Goal: Task Accomplishment & Management: Complete application form

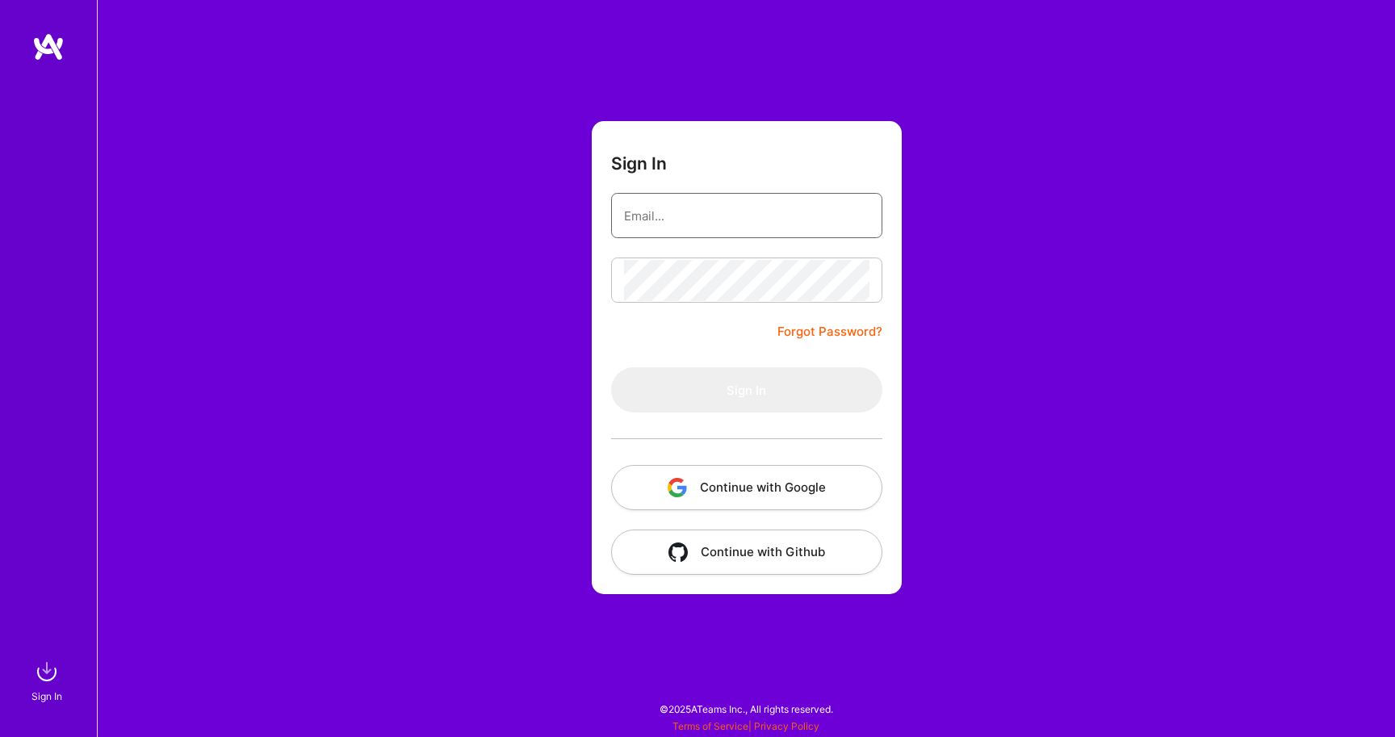
type input "[EMAIL_ADDRESS][DOMAIN_NAME]"
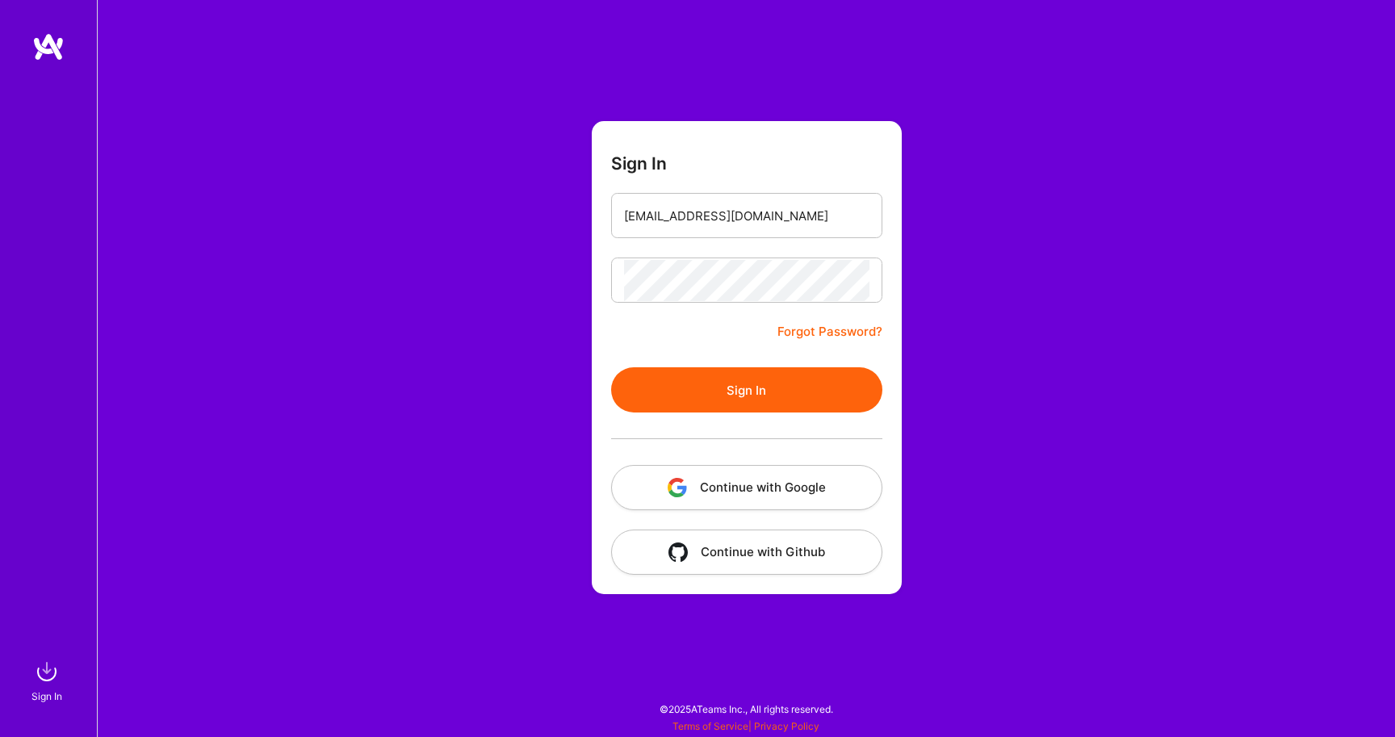
click at [746, 368] on button "Sign In" at bounding box center [746, 389] width 271 height 45
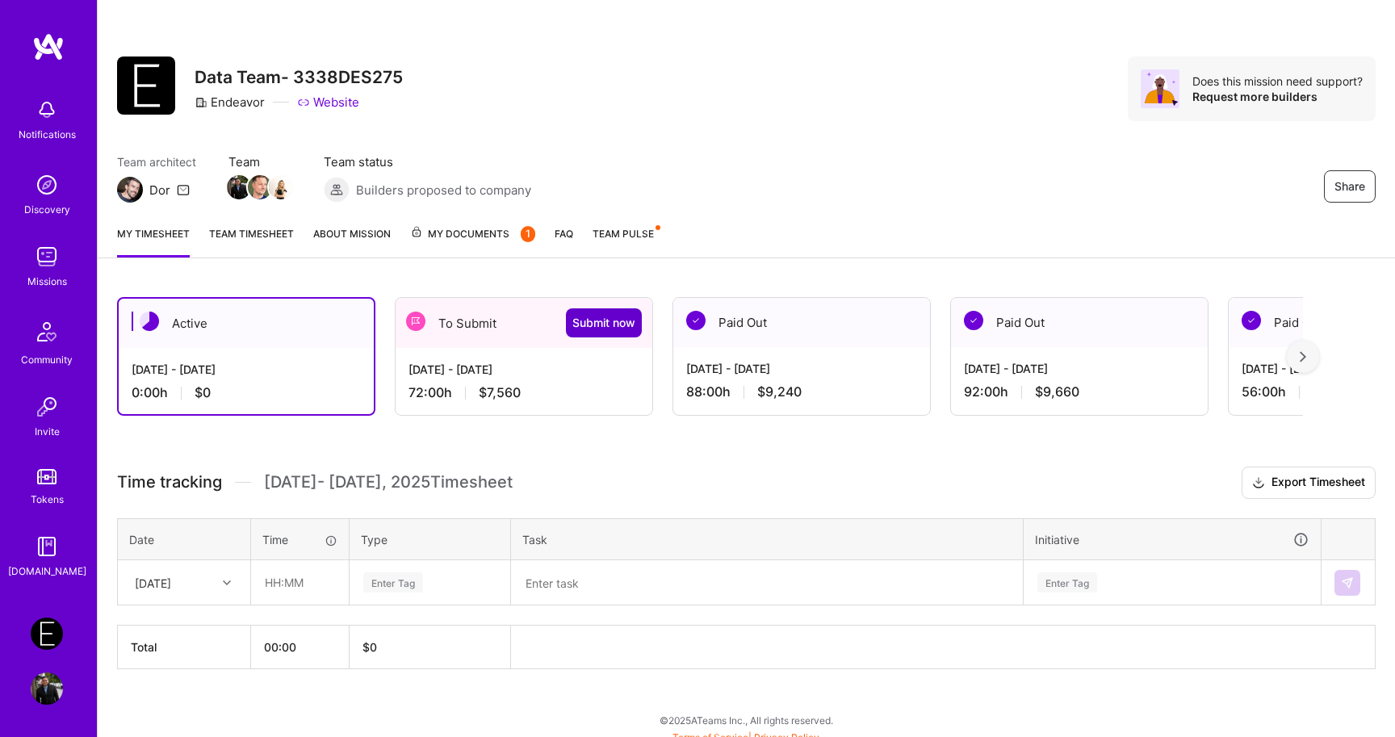
click at [601, 319] on span "Submit now" at bounding box center [604, 323] width 63 height 16
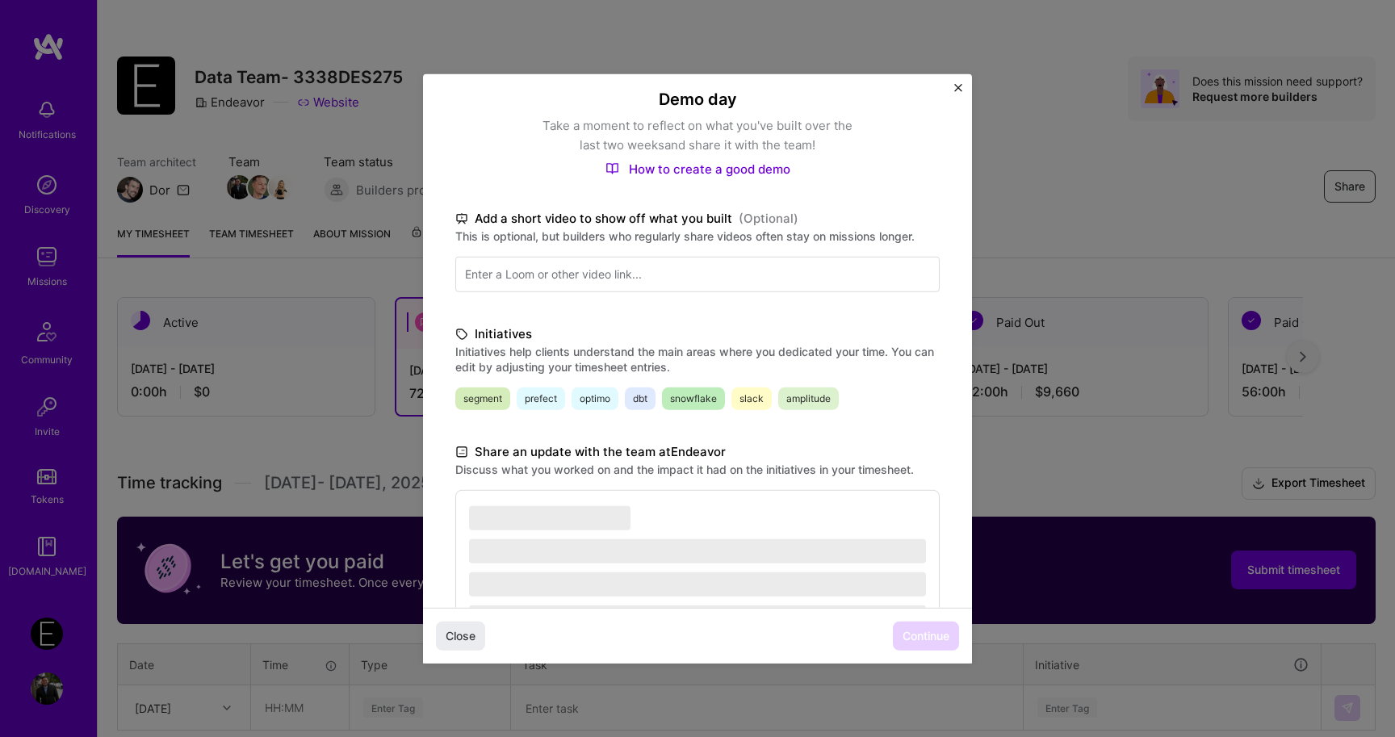
scroll to position [269, 0]
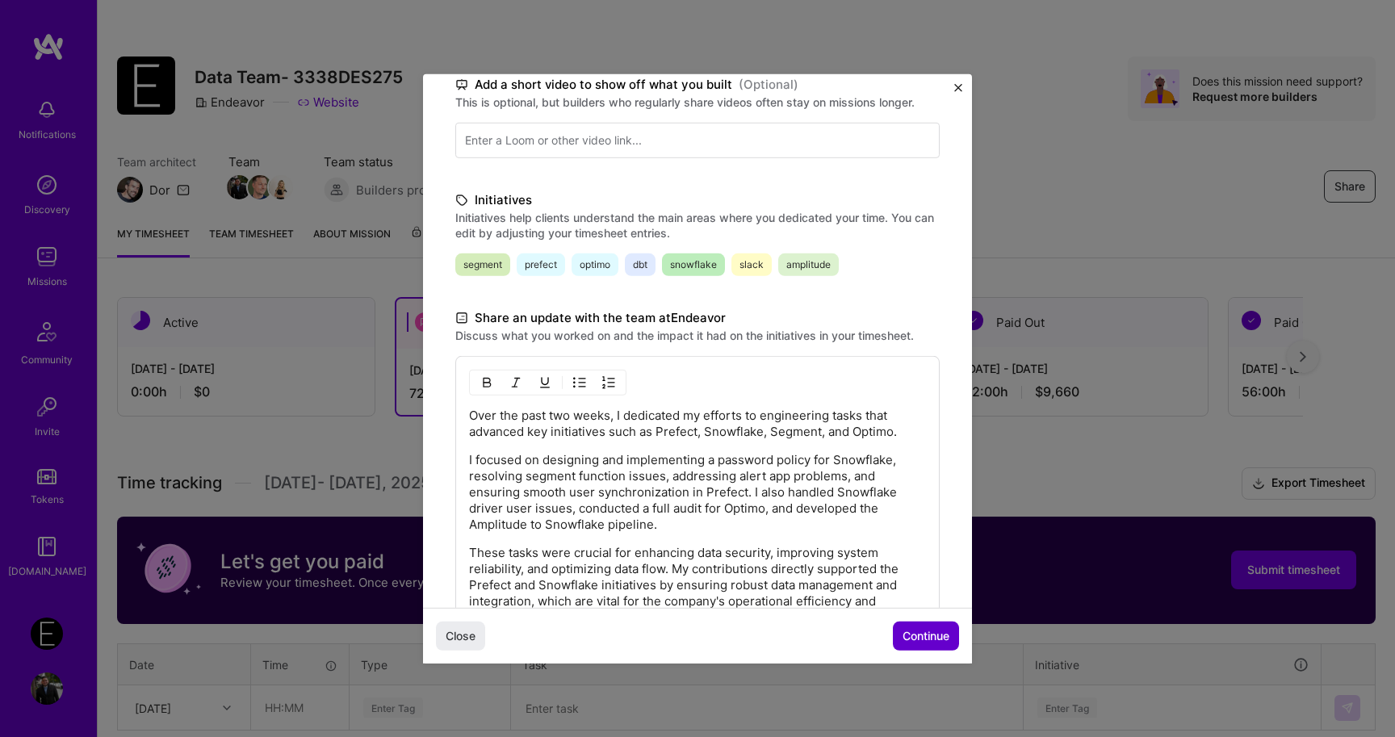
click at [914, 633] on span "Continue" at bounding box center [926, 636] width 47 height 16
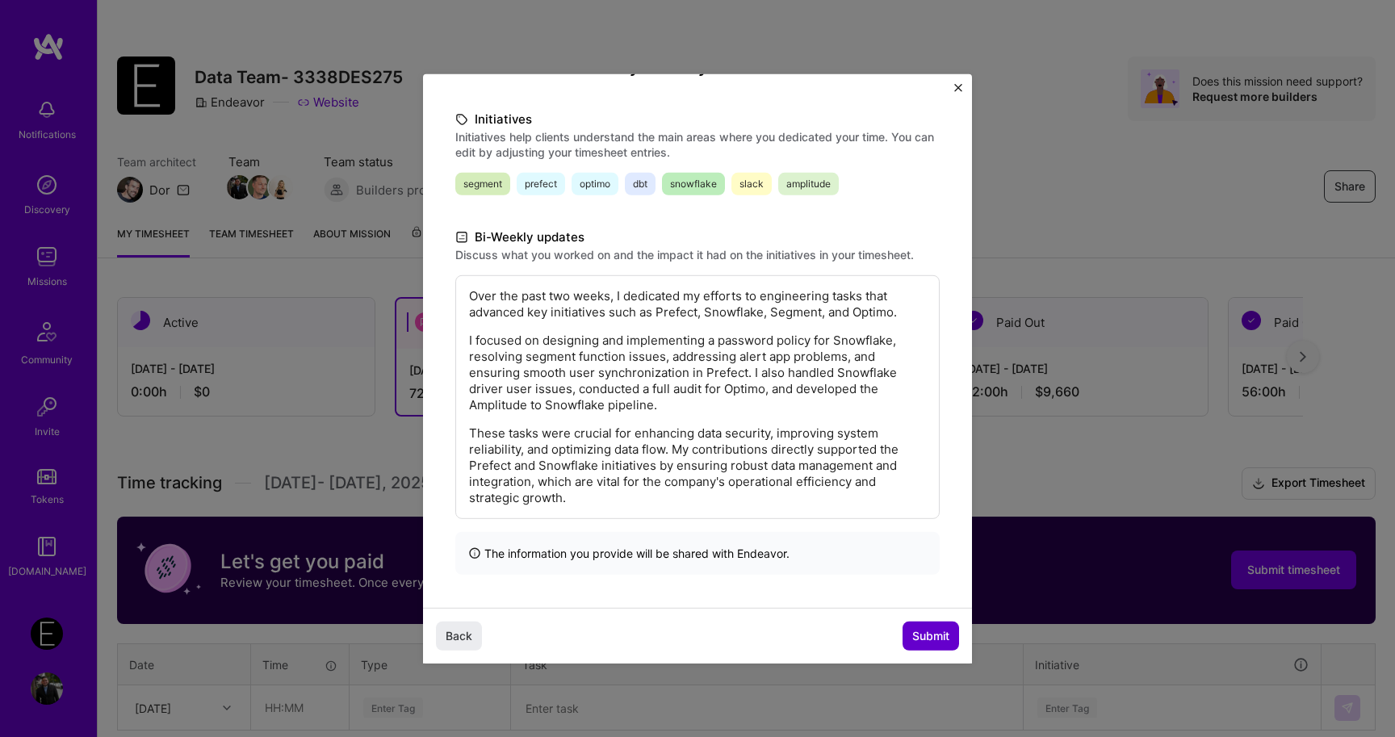
scroll to position [107, 0]
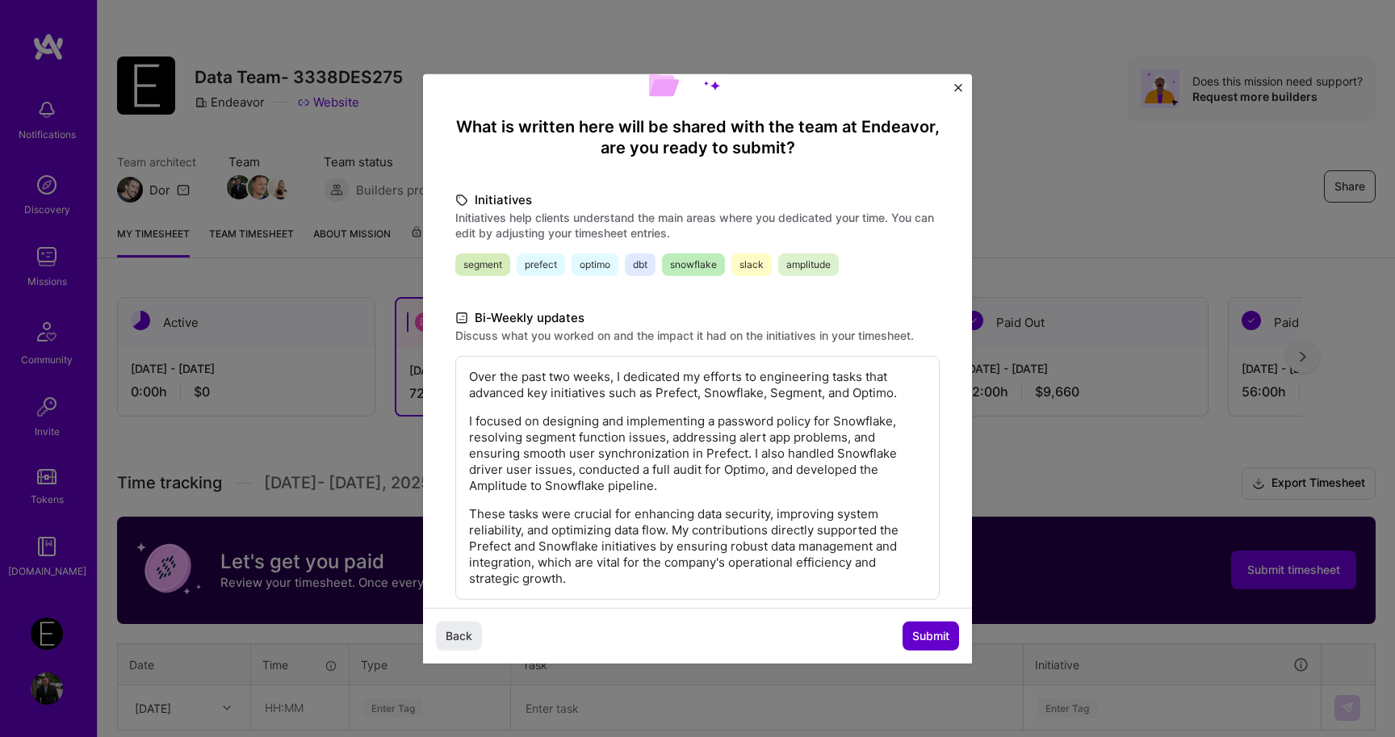
click at [914, 634] on span "Submit" at bounding box center [931, 636] width 37 height 16
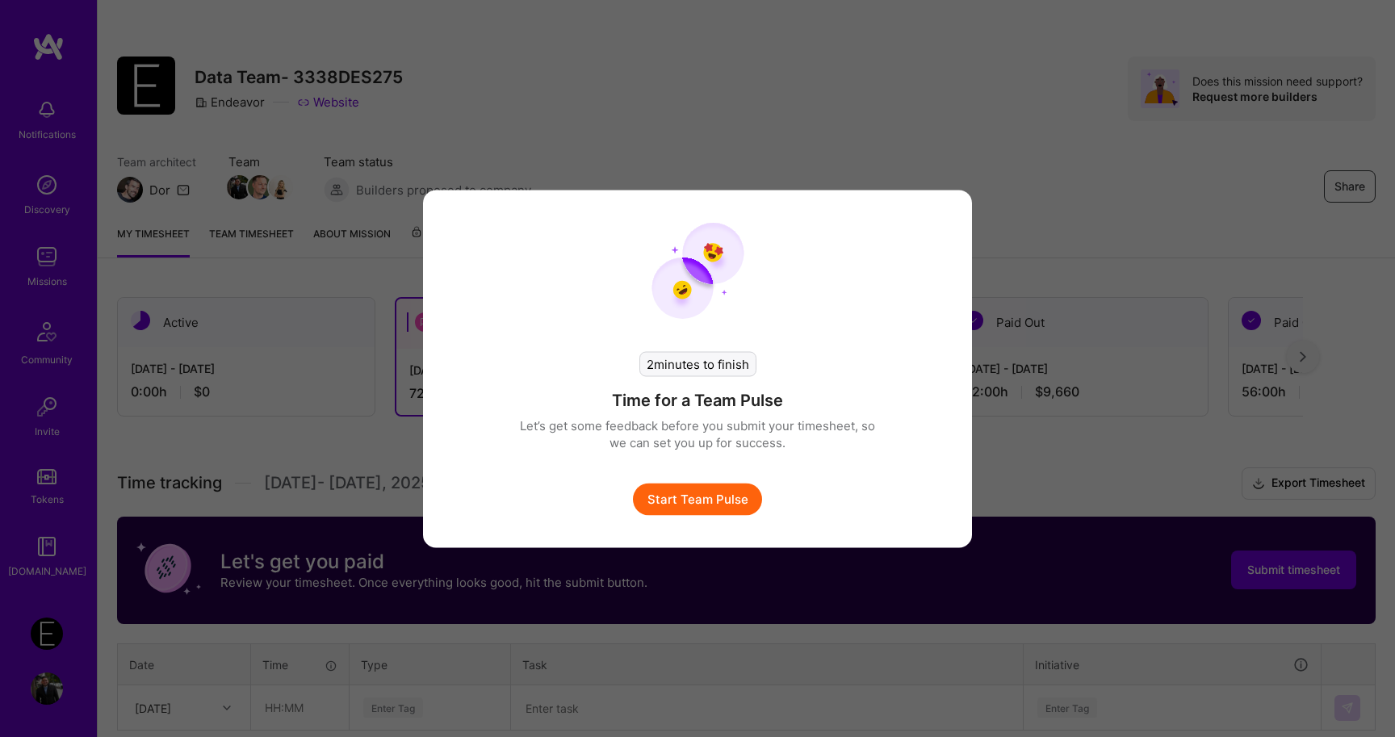
click at [736, 497] on button "Start Team Pulse" at bounding box center [697, 499] width 129 height 32
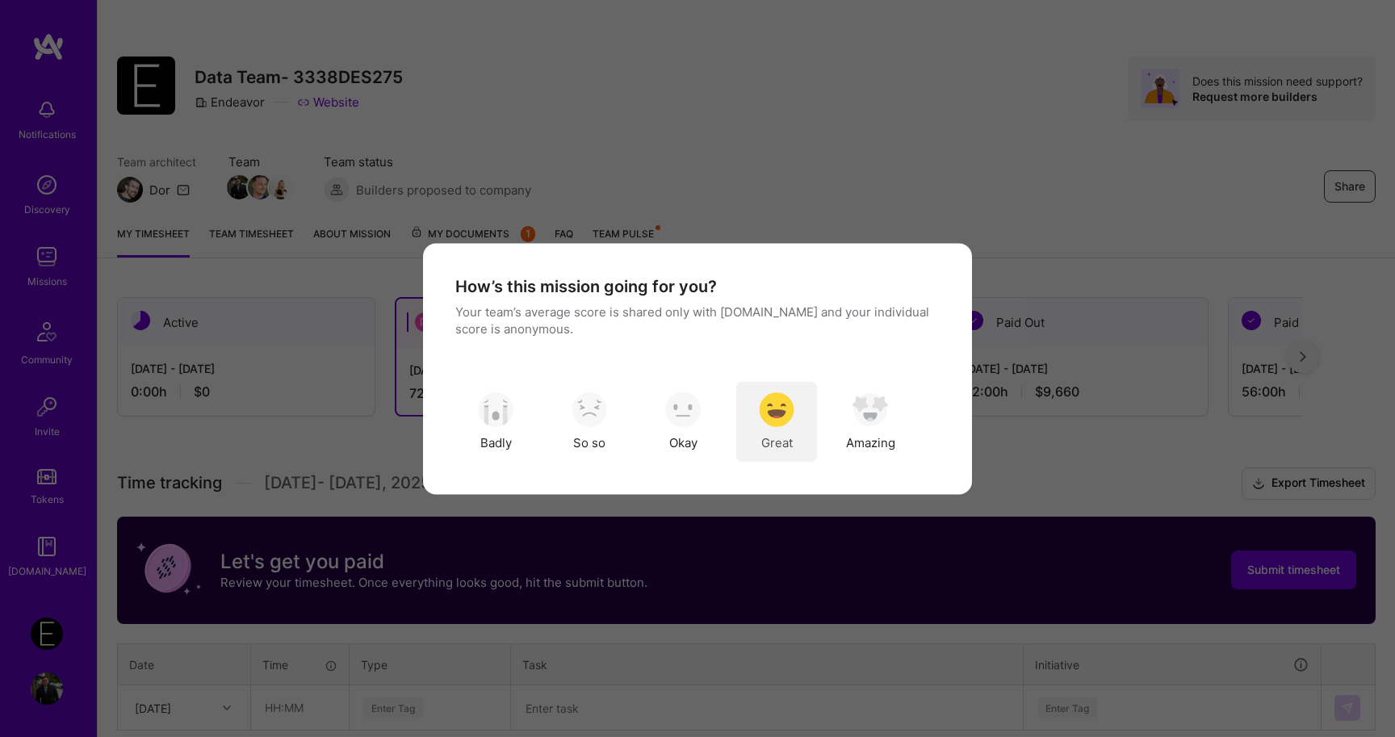
click at [758, 455] on div "Great" at bounding box center [776, 421] width 81 height 81
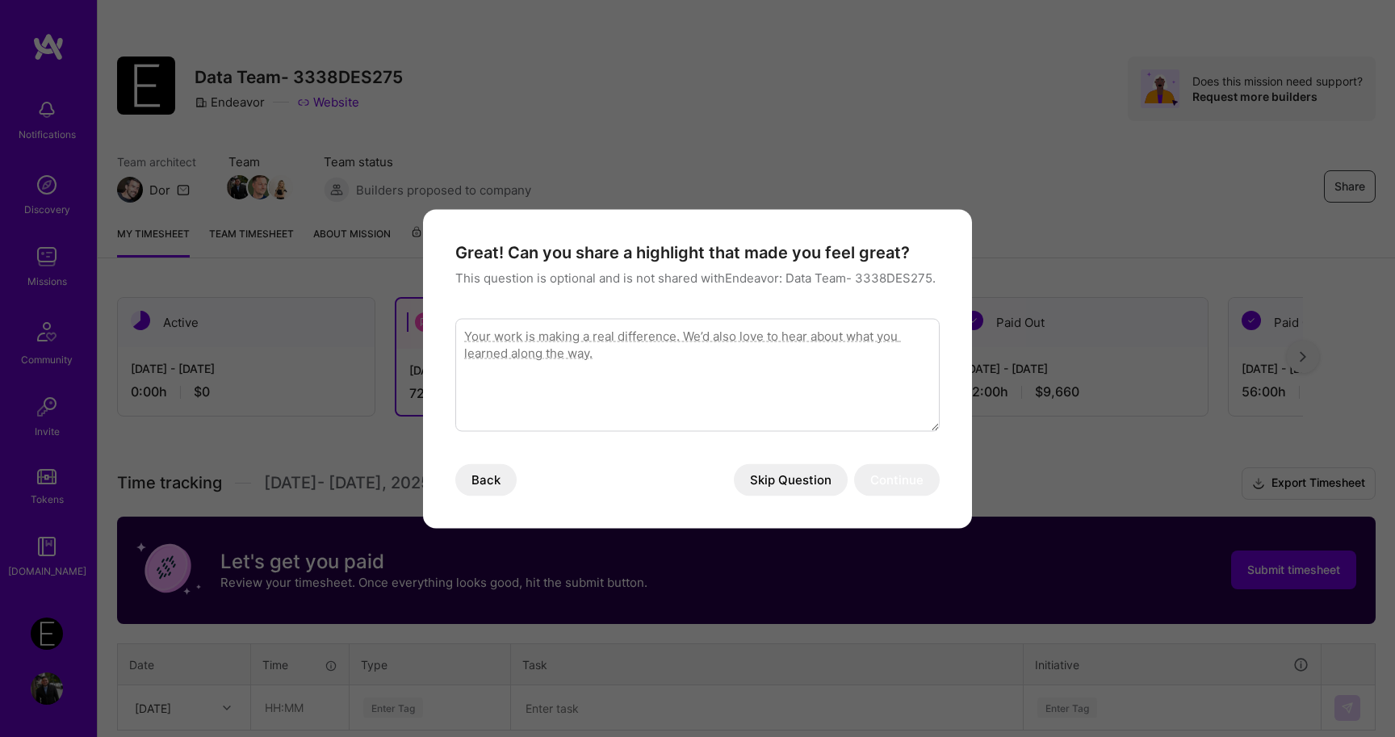
click at [771, 484] on button "Skip Question" at bounding box center [791, 480] width 114 height 32
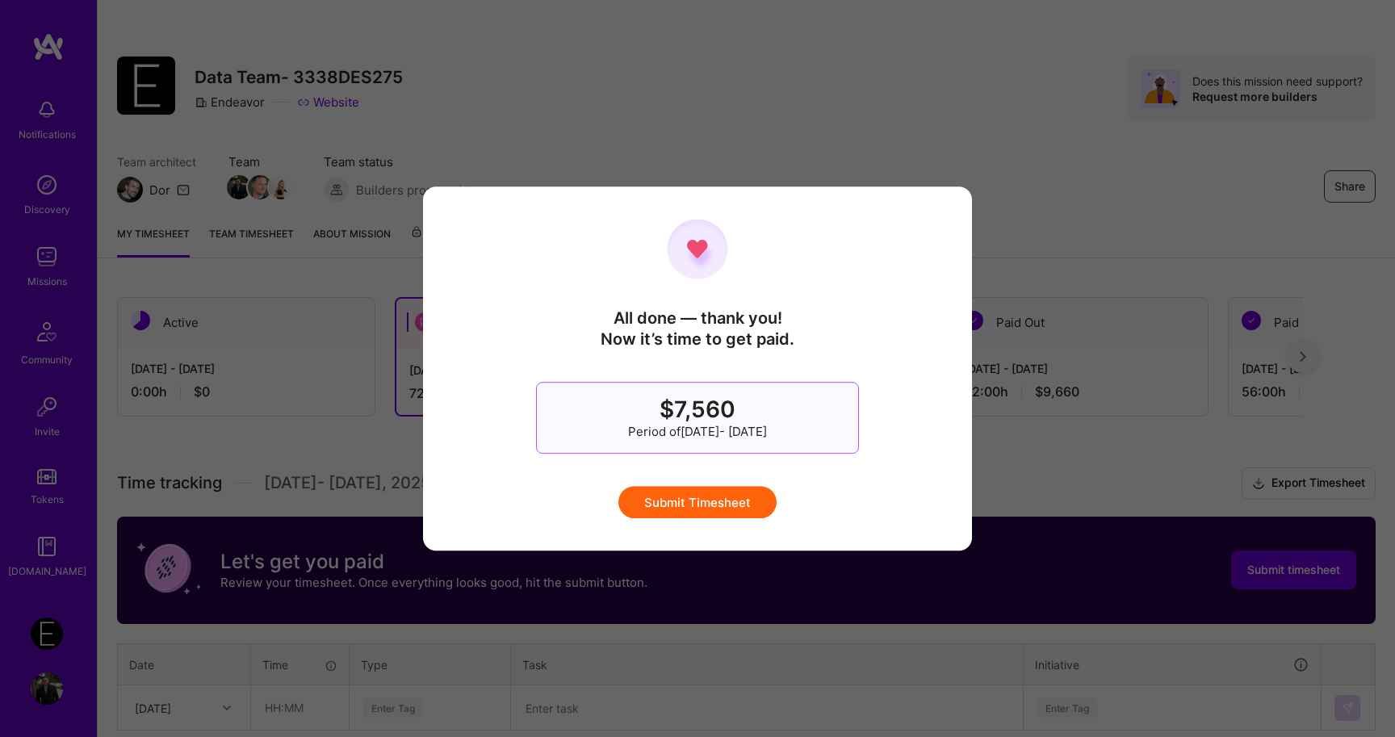
click at [743, 500] on button "Submit Timesheet" at bounding box center [698, 502] width 158 height 32
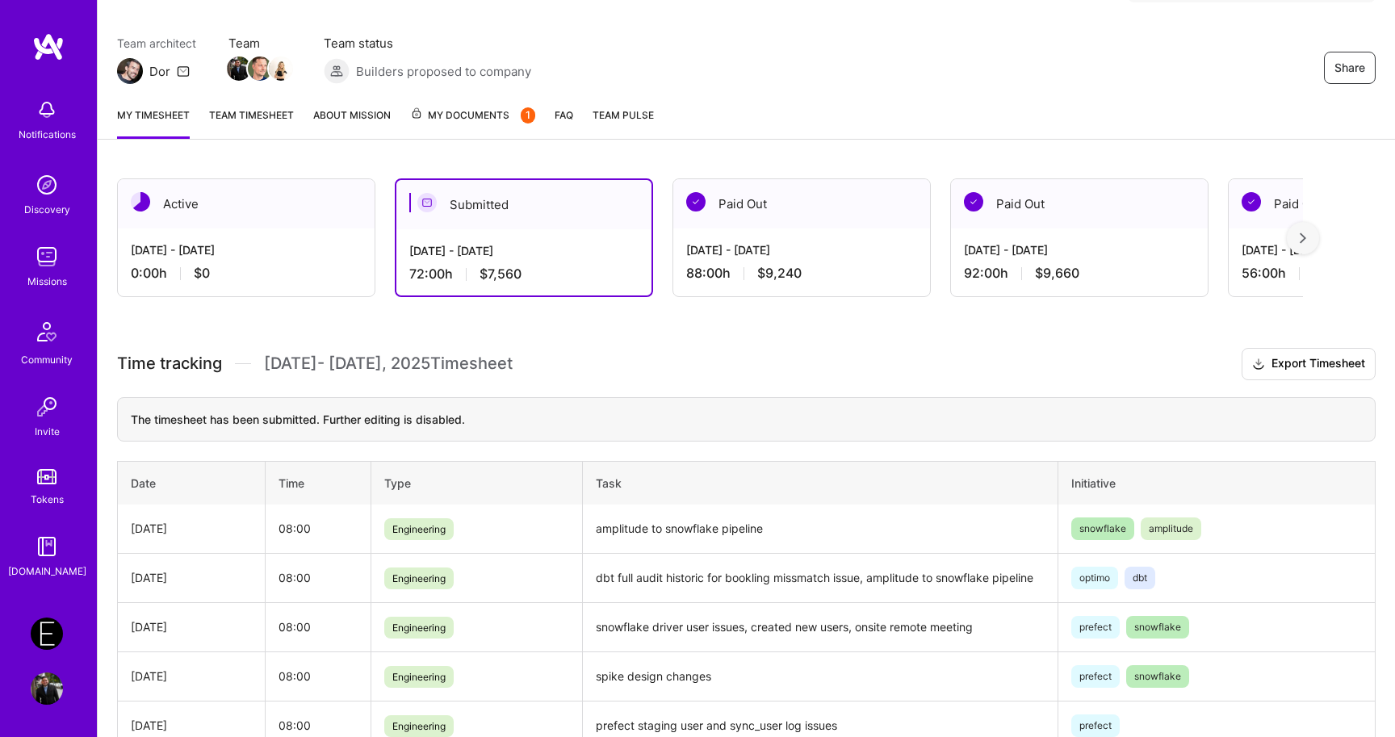
scroll to position [0, 0]
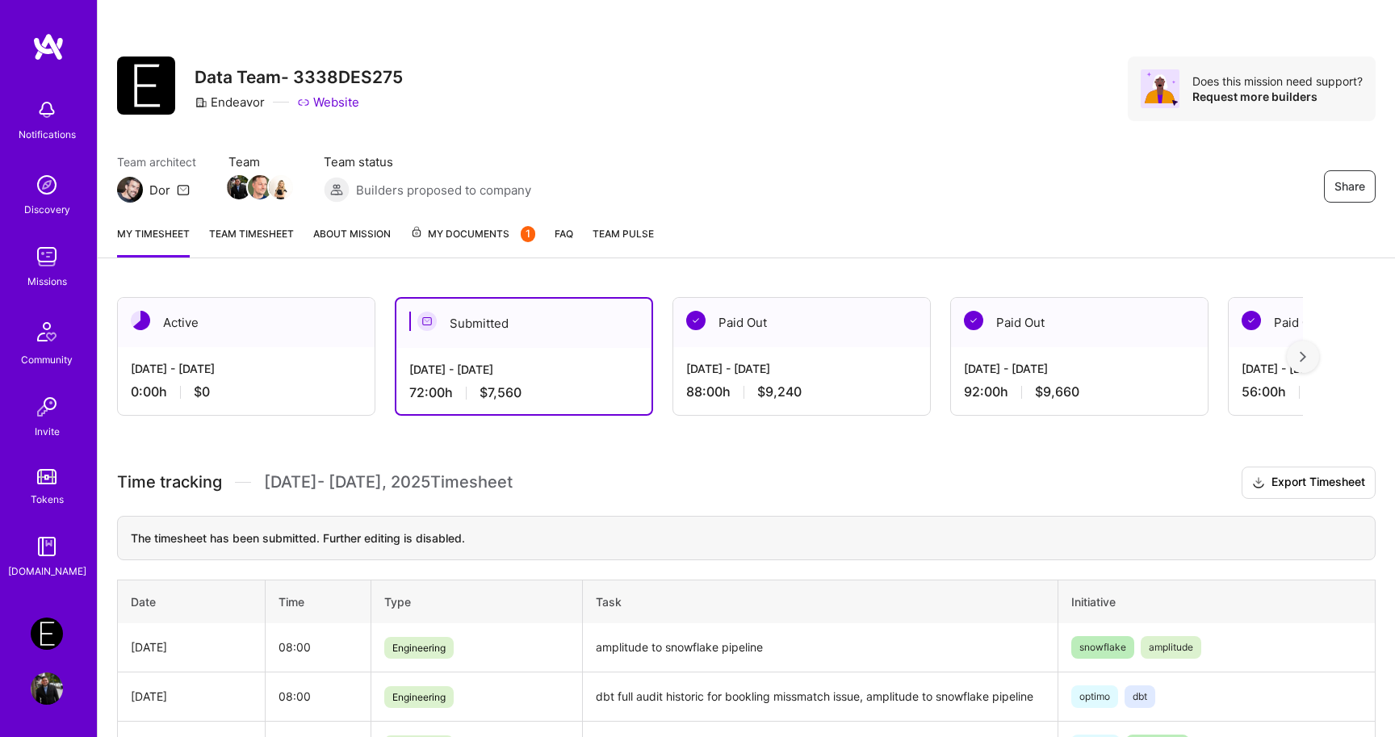
click at [292, 370] on div "[DATE] - [DATE]" at bounding box center [246, 368] width 231 height 17
